Goal: Information Seeking & Learning: Learn about a topic

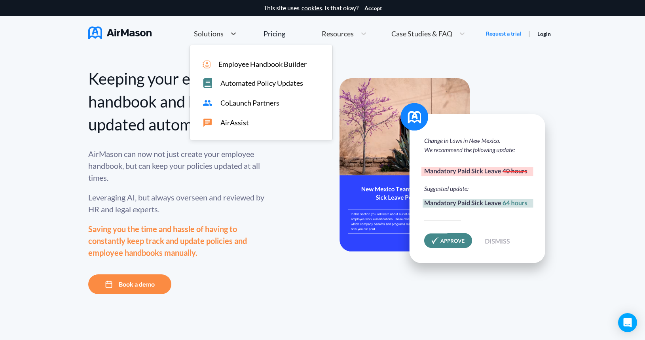
click at [221, 31] on span "Solutions" at bounding box center [209, 33] width 30 height 7
click at [240, 125] on span "AirAssist" at bounding box center [234, 123] width 28 height 8
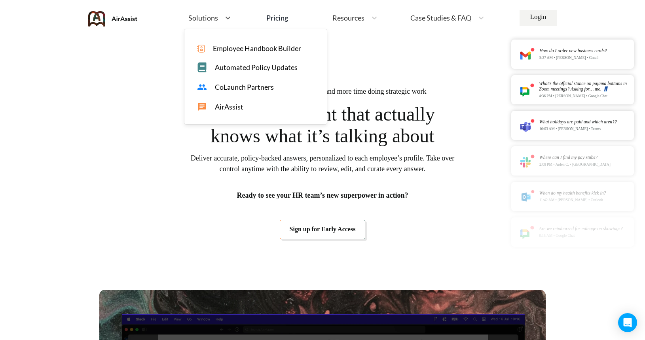
click at [219, 19] on div "Solutions" at bounding box center [202, 18] width 36 height 10
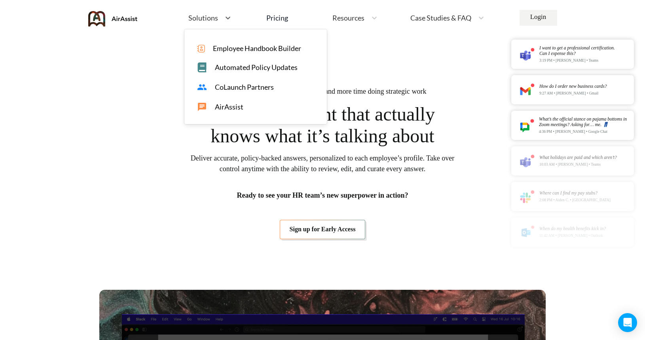
click at [253, 91] on span "CoLaunch Partners" at bounding box center [244, 87] width 59 height 8
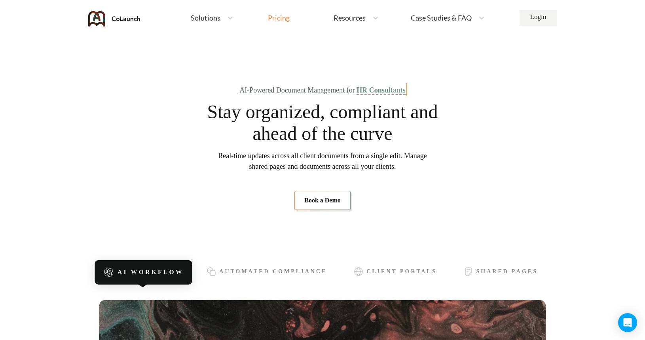
click at [279, 17] on div "Pricing" at bounding box center [279, 17] width 22 height 7
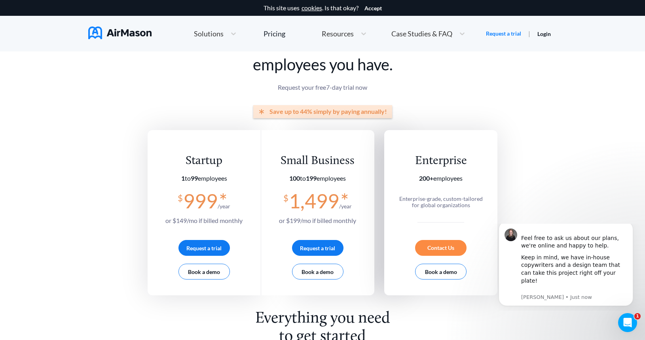
scroll to position [6, 0]
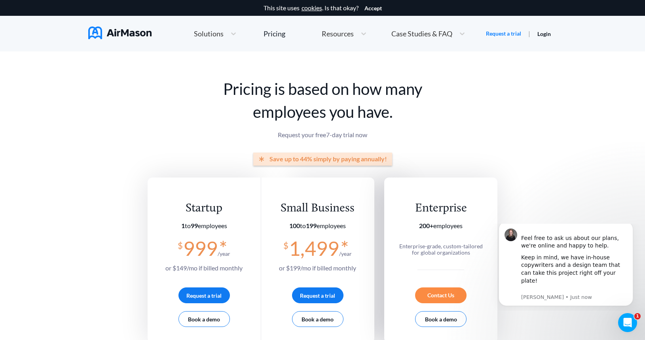
click at [351, 32] on span "Resources" at bounding box center [338, 33] width 32 height 7
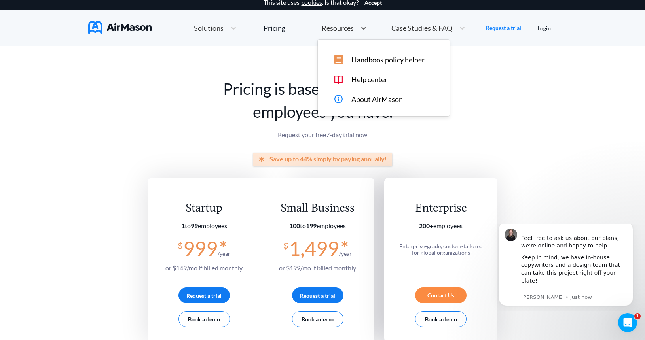
scroll to position [0, 0]
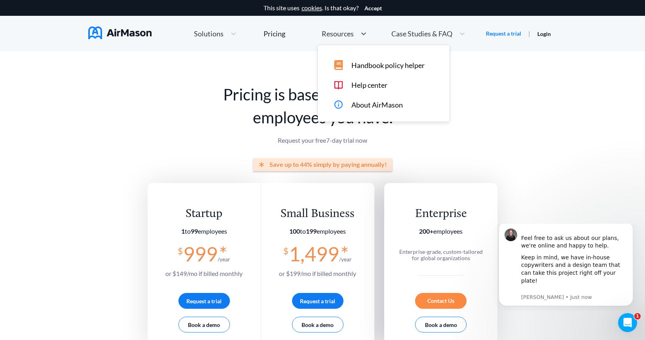
click at [363, 112] on div "Handbook policy helper Help center About AirMason" at bounding box center [384, 83] width 132 height 77
click at [364, 106] on span "About AirMason" at bounding box center [376, 105] width 51 height 8
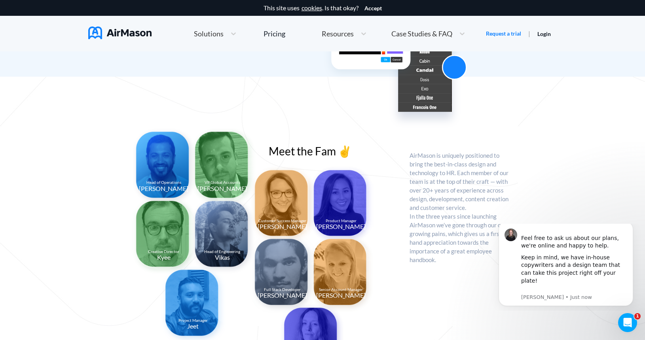
scroll to position [851, 0]
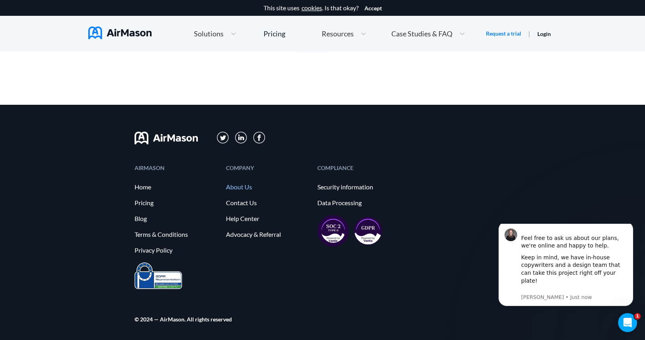
click at [247, 188] on link "About Us" at bounding box center [267, 187] width 83 height 7
click at [249, 187] on link "About Us" at bounding box center [267, 187] width 83 height 7
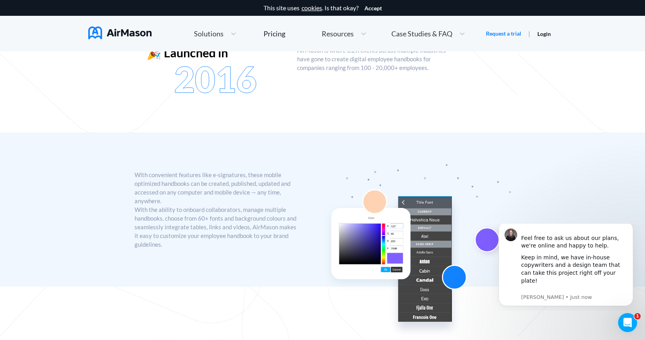
scroll to position [0, 0]
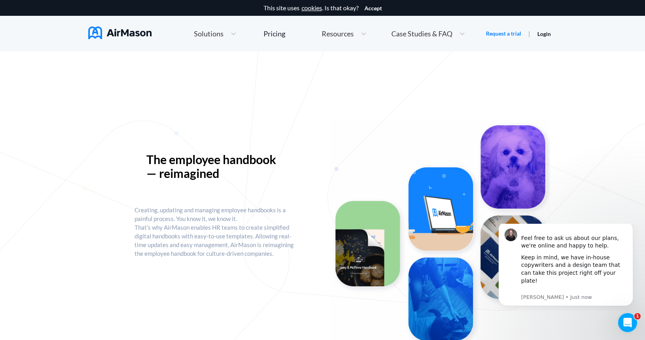
click at [426, 39] on div "Case Studies & FAQ" at bounding box center [428, 33] width 82 height 17
click at [428, 63] on span "MT+Co." at bounding box center [431, 64] width 25 height 8
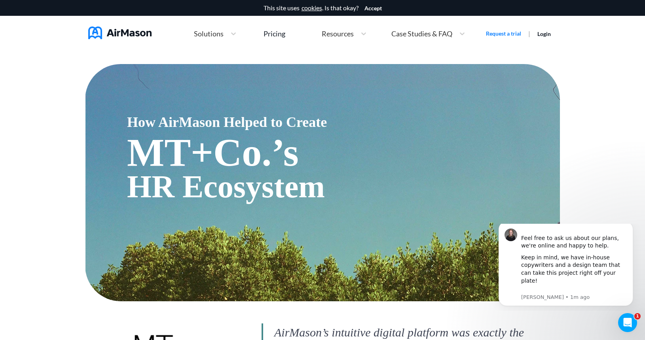
click at [339, 34] on span "Resources" at bounding box center [338, 33] width 32 height 7
click at [277, 36] on div "Pricing" at bounding box center [274, 33] width 22 height 7
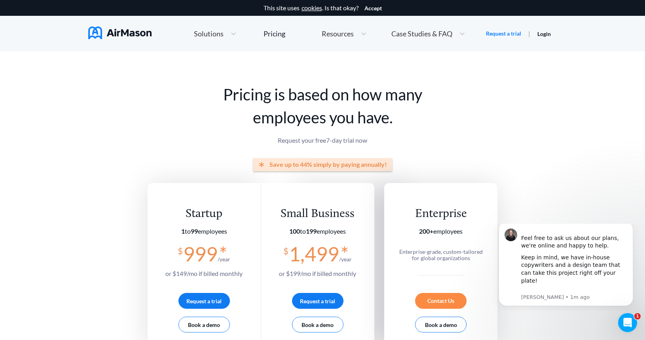
click at [220, 32] on span "Solutions" at bounding box center [209, 33] width 30 height 7
click at [215, 38] on div "Solutions" at bounding box center [208, 34] width 36 height 10
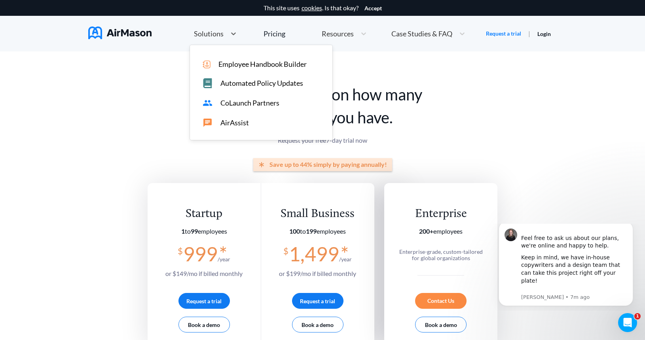
click at [341, 30] on span "Resources" at bounding box center [338, 33] width 32 height 7
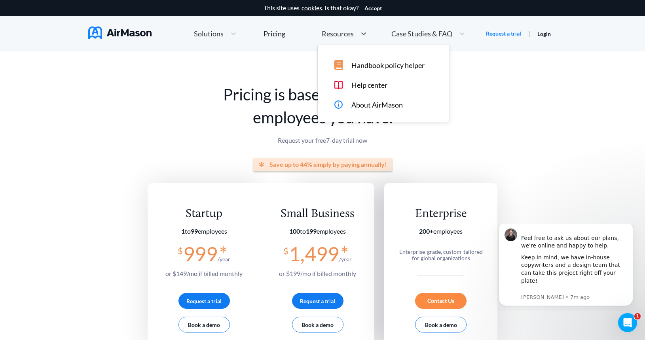
click at [263, 13] on div "This site uses cookies . Is that okay?" at bounding box center [310, 8] width 95 height 16
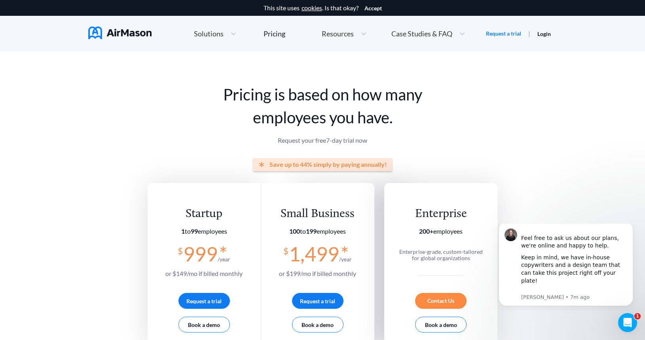
click at [353, 34] on div "Resources" at bounding box center [337, 34] width 39 height 10
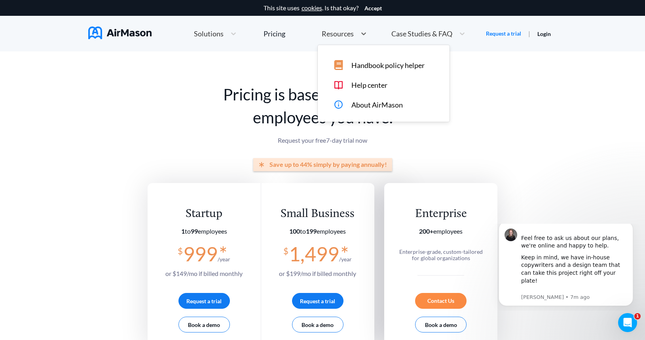
click at [370, 103] on span "About AirMason" at bounding box center [376, 105] width 51 height 8
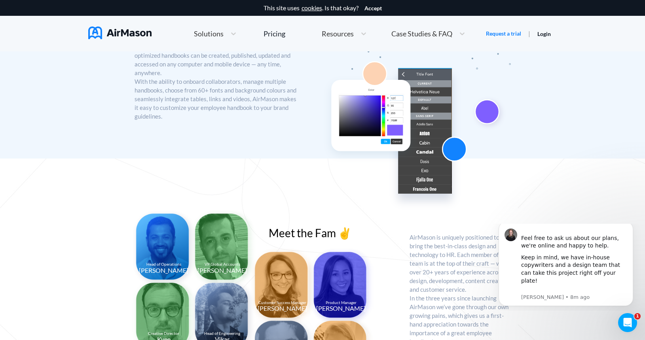
scroll to position [851, 0]
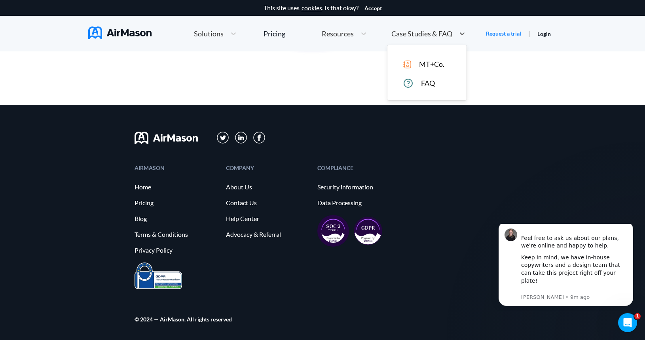
click at [441, 36] on span "Case Studies & FAQ" at bounding box center [421, 33] width 61 height 7
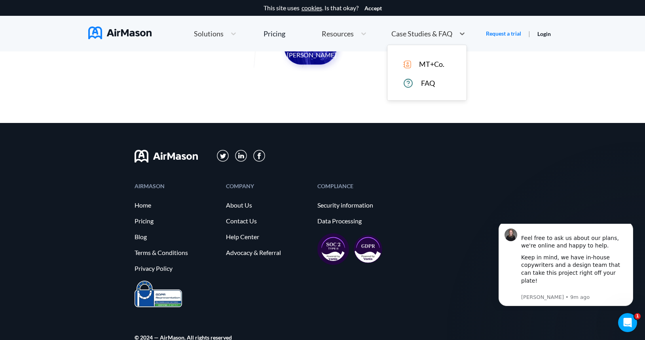
click at [434, 65] on span "MT+Co." at bounding box center [431, 64] width 25 height 8
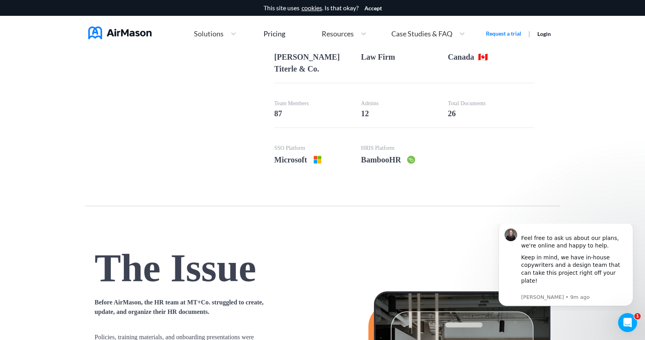
scroll to position [519, 0]
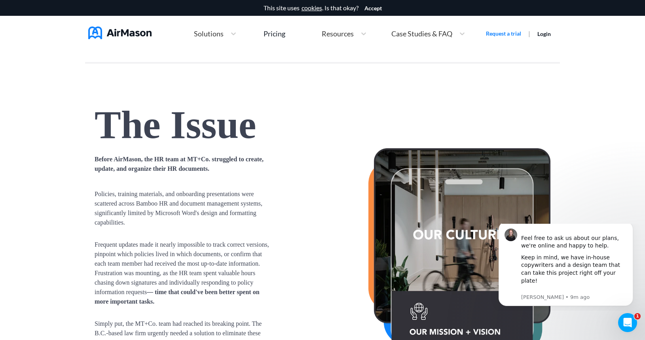
click at [220, 36] on span "Solutions" at bounding box center [209, 33] width 30 height 7
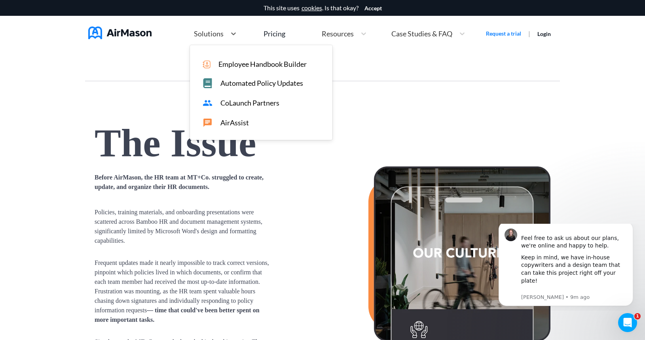
click at [231, 64] on span "Employee Handbook Builder" at bounding box center [262, 64] width 88 height 8
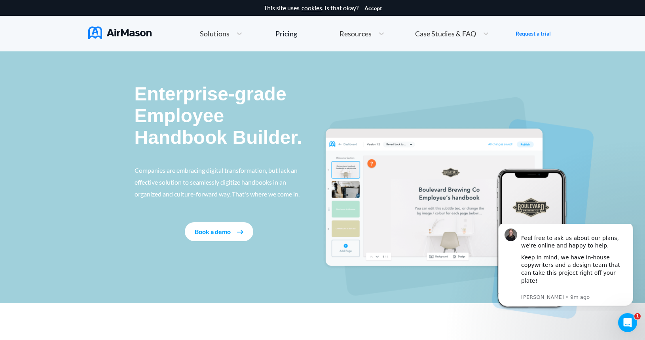
click at [226, 43] on div "Home Employee Handbook Builder Automated Policy Updates Solutions Pricing About…" at bounding box center [362, 34] width 390 height 22
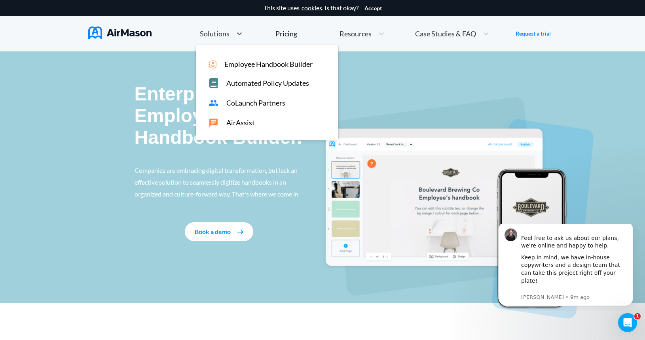
click at [228, 35] on span "Solutions" at bounding box center [215, 33] width 30 height 7
click at [244, 85] on span "Automated Policy Updates" at bounding box center [267, 83] width 83 height 8
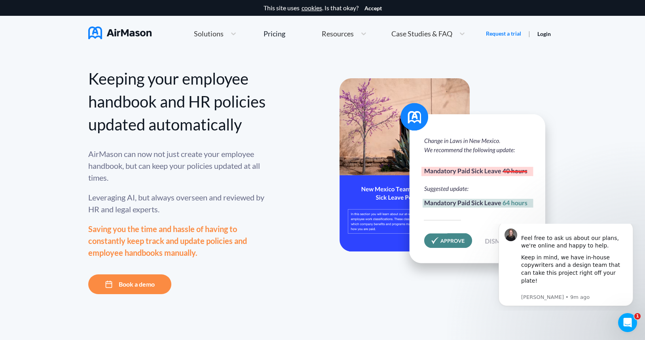
click at [223, 32] on span "Solutions" at bounding box center [209, 33] width 30 height 7
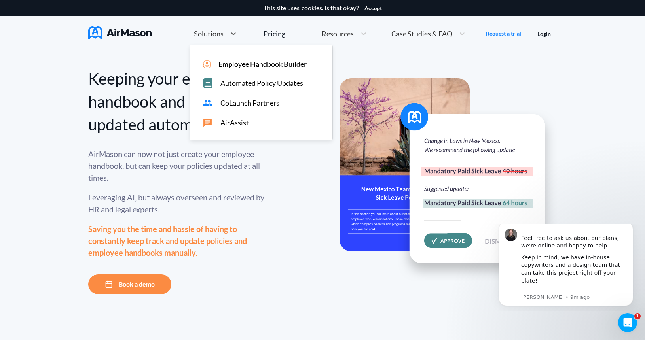
click at [240, 102] on span "CoLaunch Partners" at bounding box center [249, 103] width 59 height 8
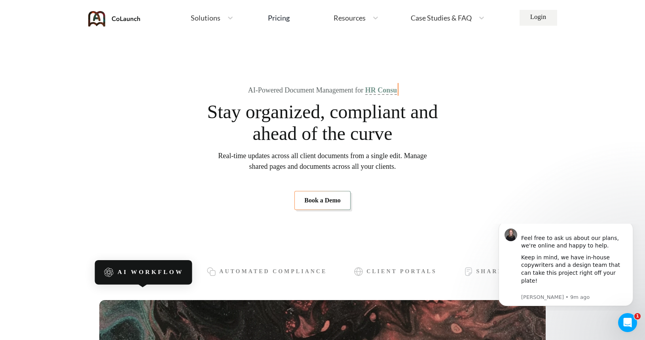
click at [213, 13] on div "Solutions" at bounding box center [205, 18] width 36 height 10
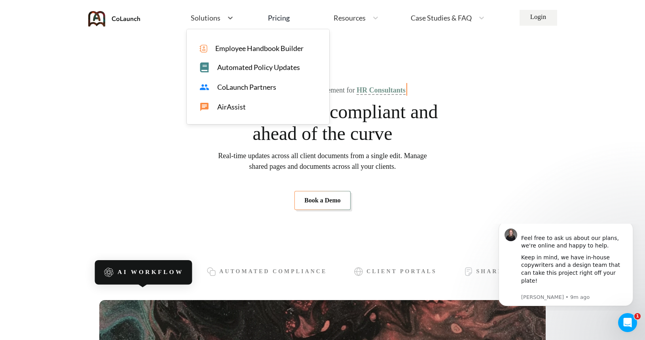
click at [249, 108] on div "AirAssist" at bounding box center [261, 107] width 125 height 10
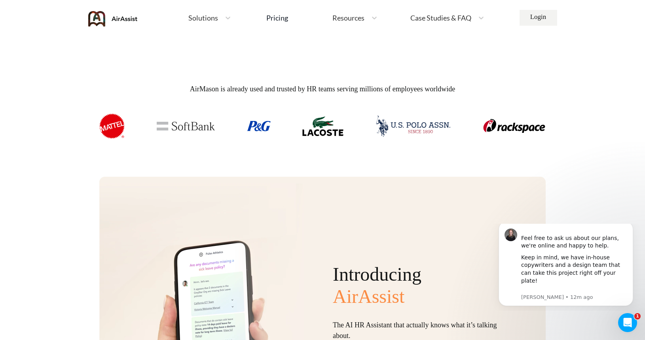
scroll to position [615, 0]
